Goal: Task Accomplishment & Management: Use online tool/utility

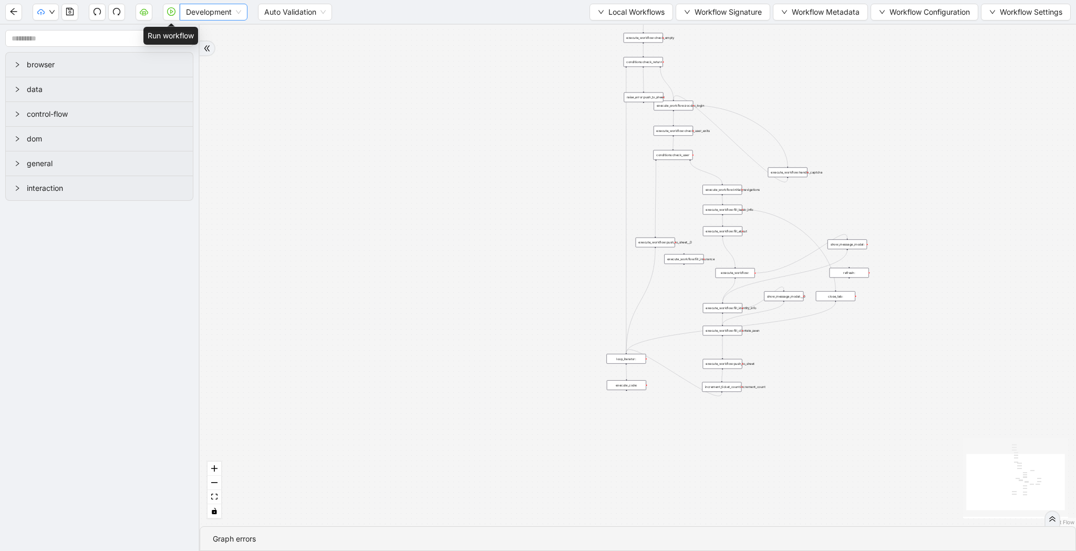
click at [205, 11] on span "Development" at bounding box center [213, 12] width 55 height 16
click at [205, 48] on div "Production" at bounding box center [213, 50] width 51 height 12
click at [173, 14] on icon "play-circle" at bounding box center [171, 11] width 8 height 8
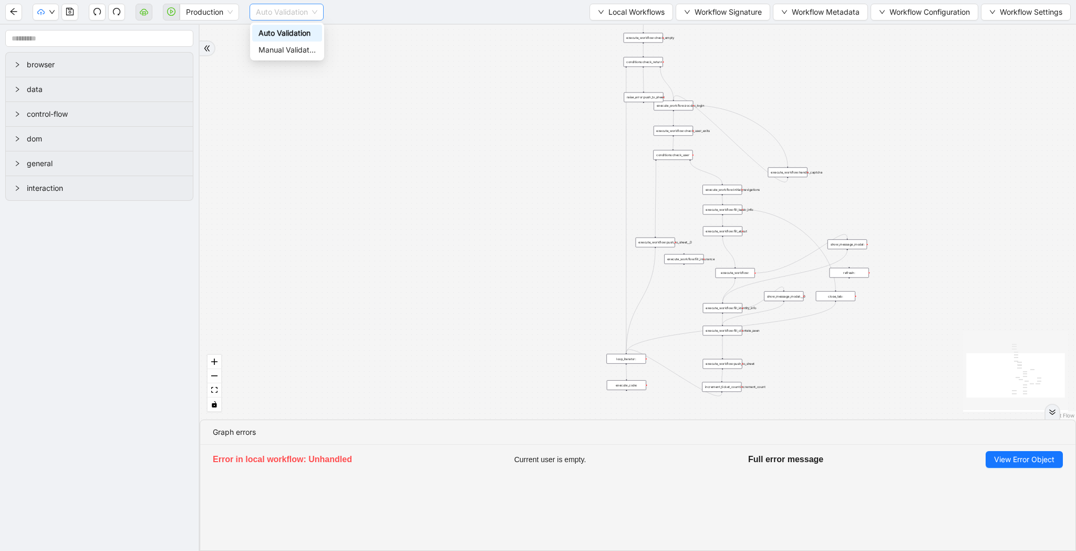
click at [291, 8] on span "Auto Validation" at bounding box center [286, 12] width 61 height 16
click at [285, 49] on div "Manual Validation" at bounding box center [286, 50] width 57 height 12
click at [363, 6] on span "Validate" at bounding box center [363, 12] width 28 height 12
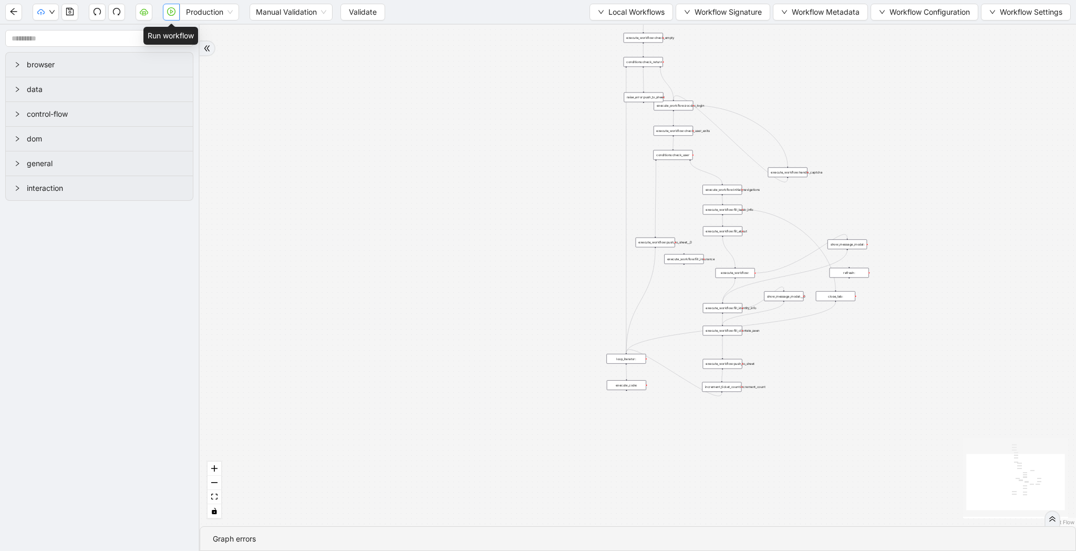
click at [172, 11] on icon "play-circle" at bounding box center [171, 11] width 8 height 8
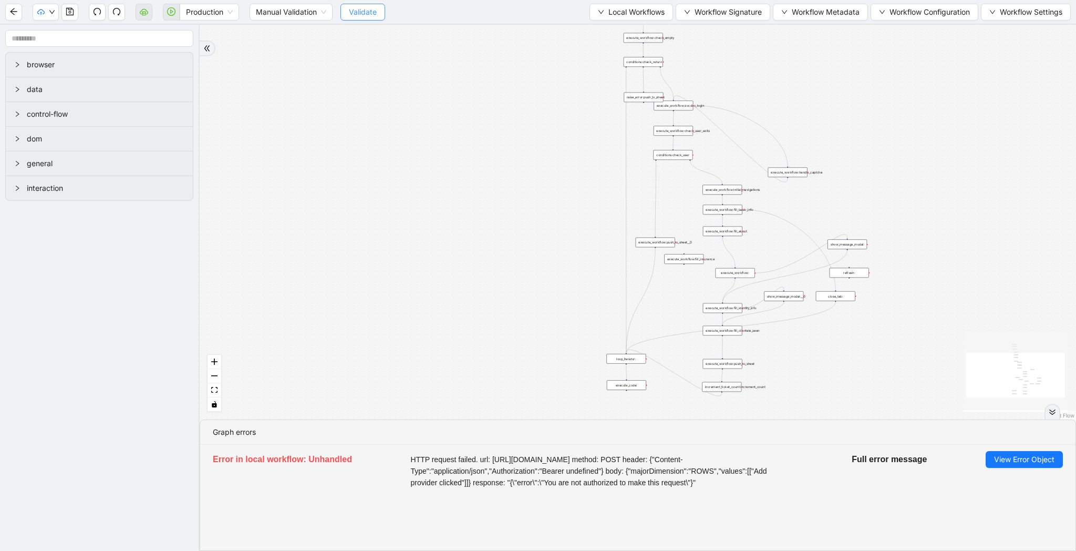
click at [348, 15] on button "Validate" at bounding box center [362, 12] width 45 height 17
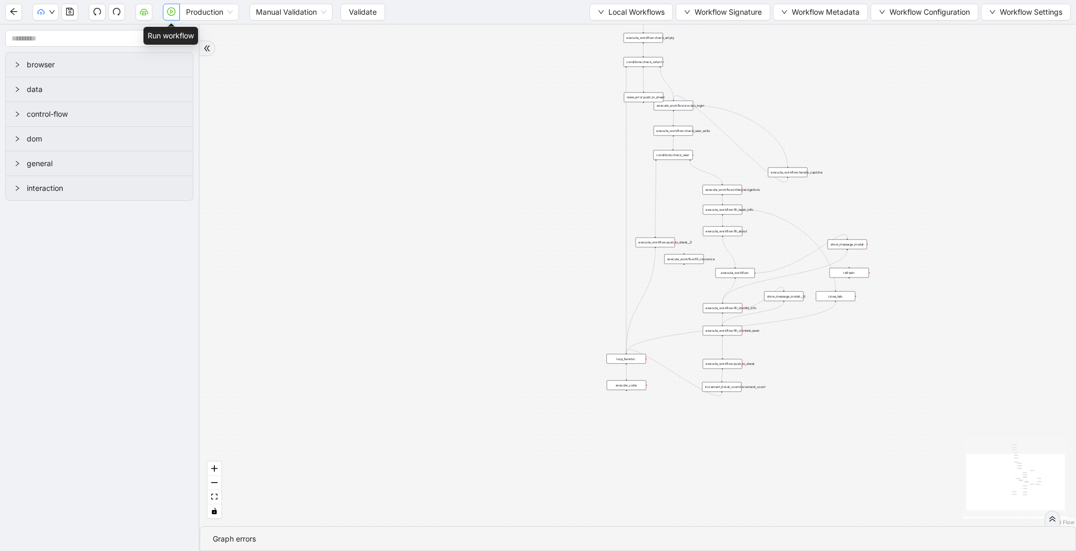
click at [171, 9] on icon "play-circle" at bounding box center [171, 11] width 8 height 8
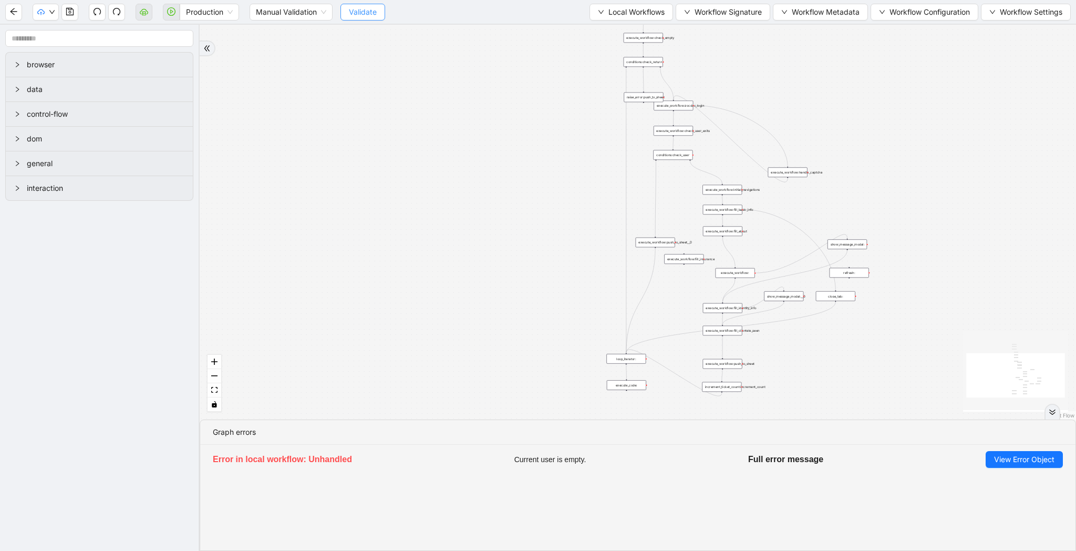
click at [348, 10] on button "Validate" at bounding box center [362, 12] width 45 height 17
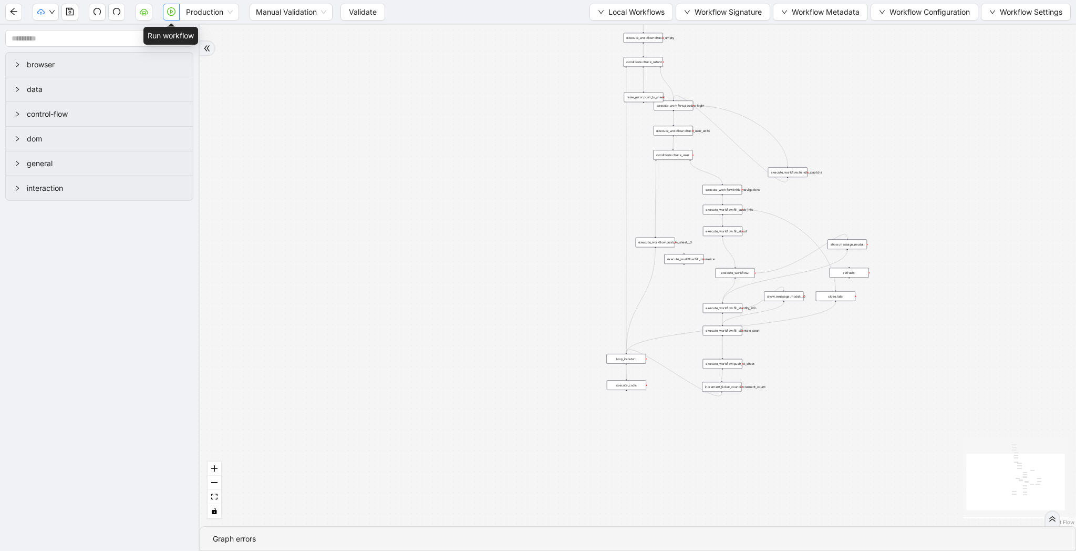
click at [169, 9] on icon "play-circle" at bounding box center [171, 11] width 8 height 8
